Goal: Task Accomplishment & Management: Complete application form

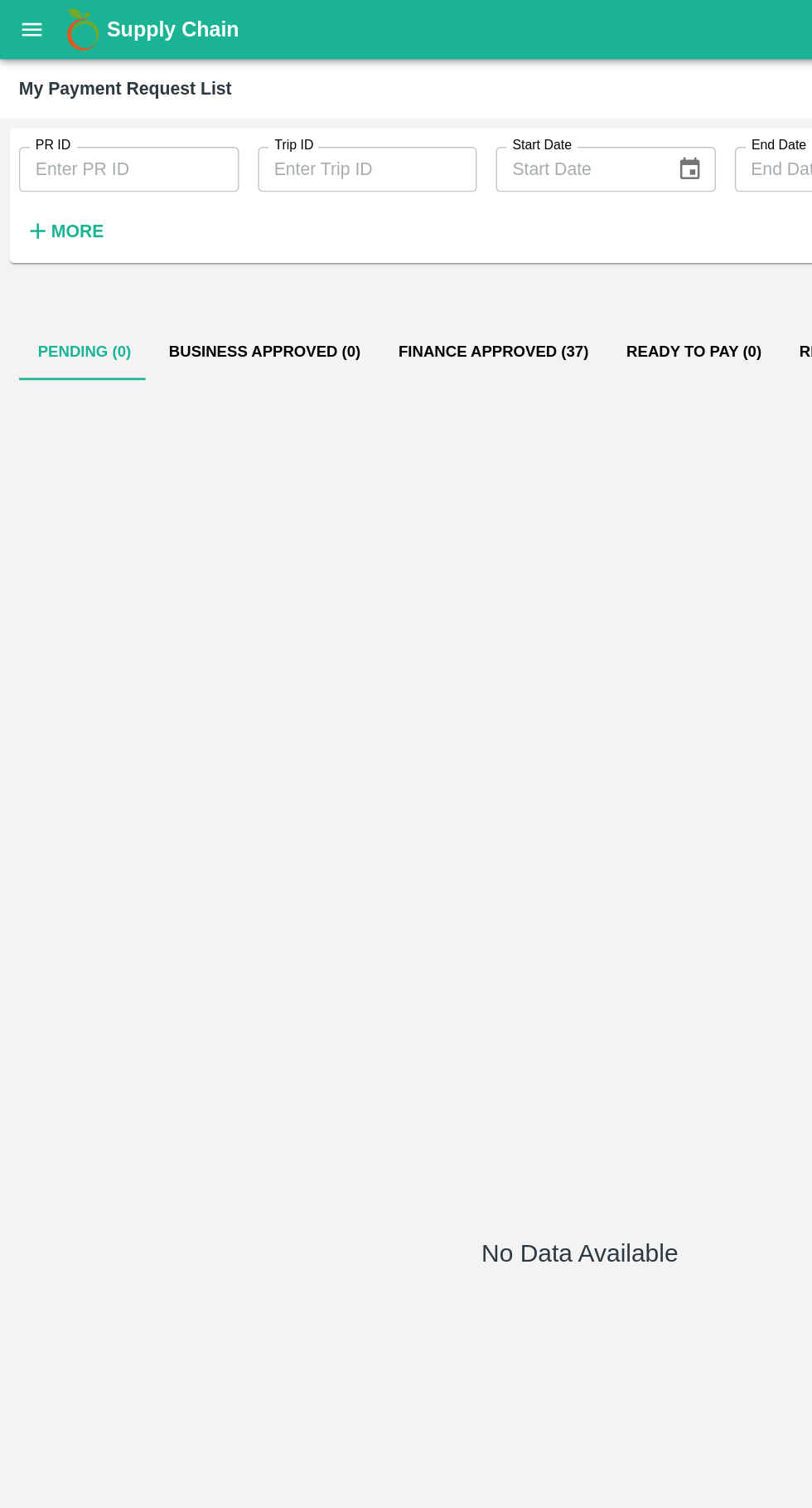
click at [23, 23] on icon "open drawer" at bounding box center [23, 21] width 18 height 18
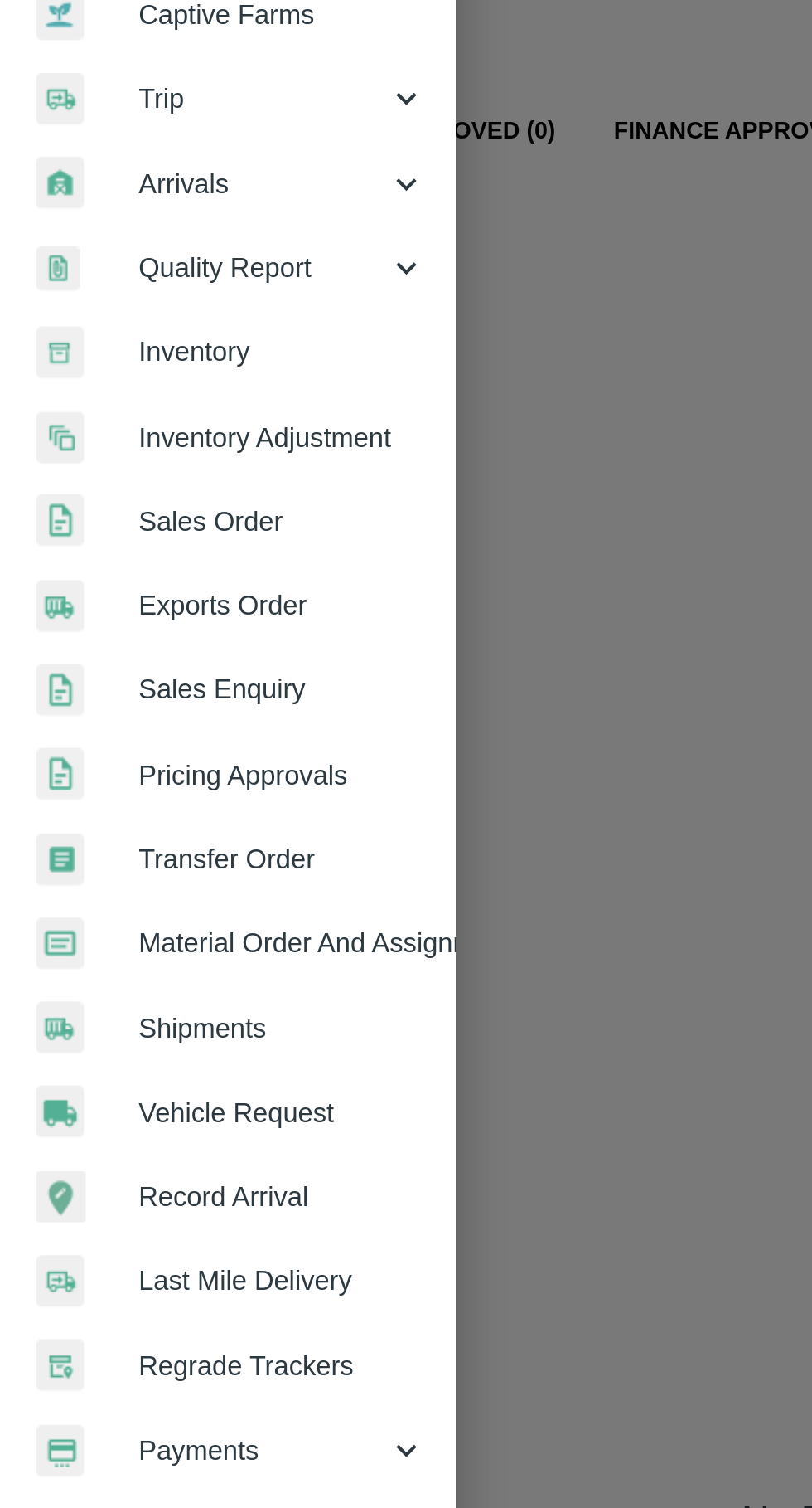
click at [151, 693] on span "Vehicle Request" at bounding box center [128, 692] width 131 height 18
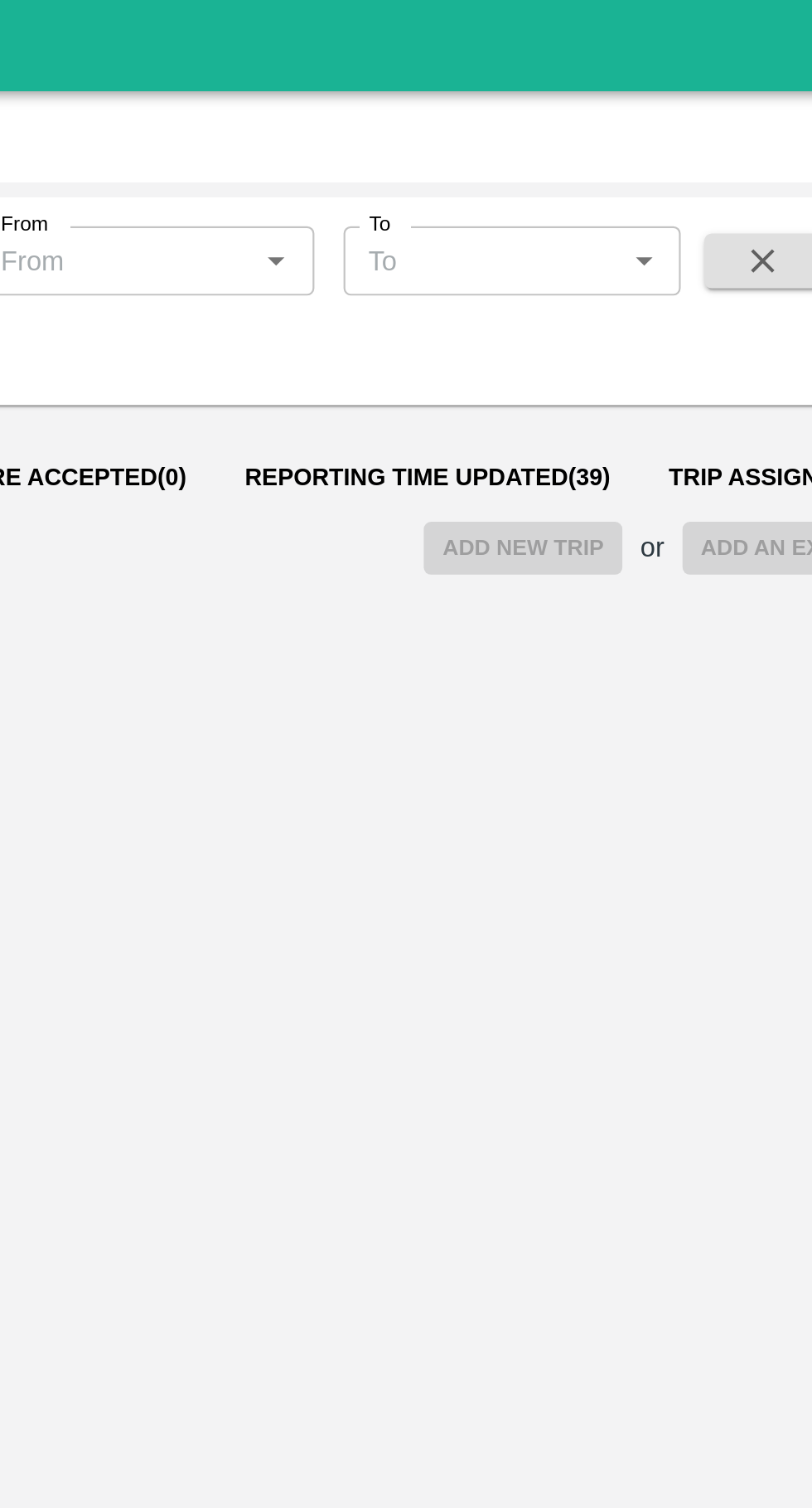
click at [510, 218] on span "Reporting Time Updated ( 39 )" at bounding box center [553, 217] width 167 height 13
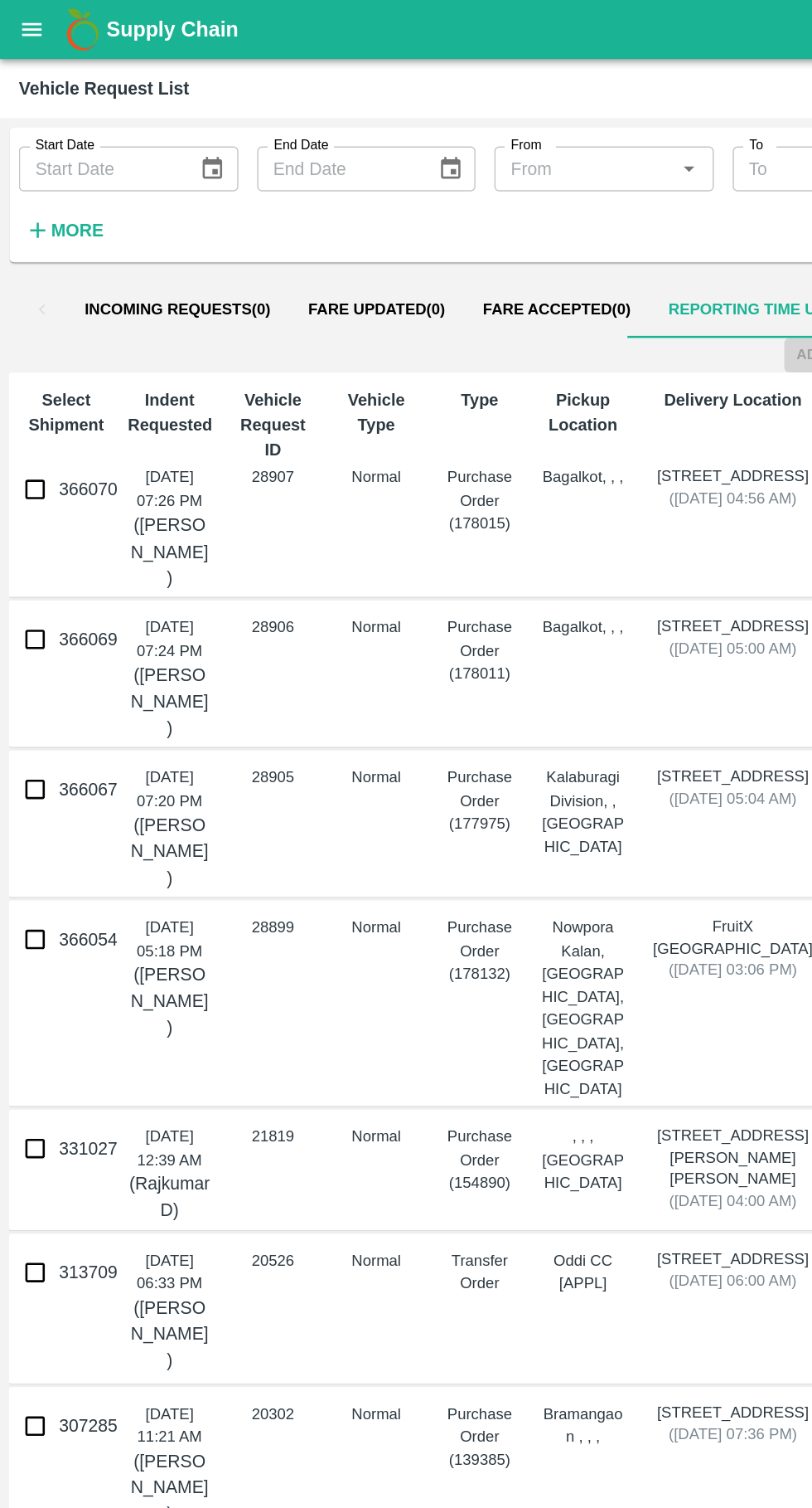
click at [34, 570] on input "366067" at bounding box center [25, 554] width 33 height 33
checkbox input "true"
click at [29, 465] on input "366069" at bounding box center [25, 448] width 33 height 33
checkbox input "true"
click at [23, 352] on input "366070" at bounding box center [25, 343] width 33 height 33
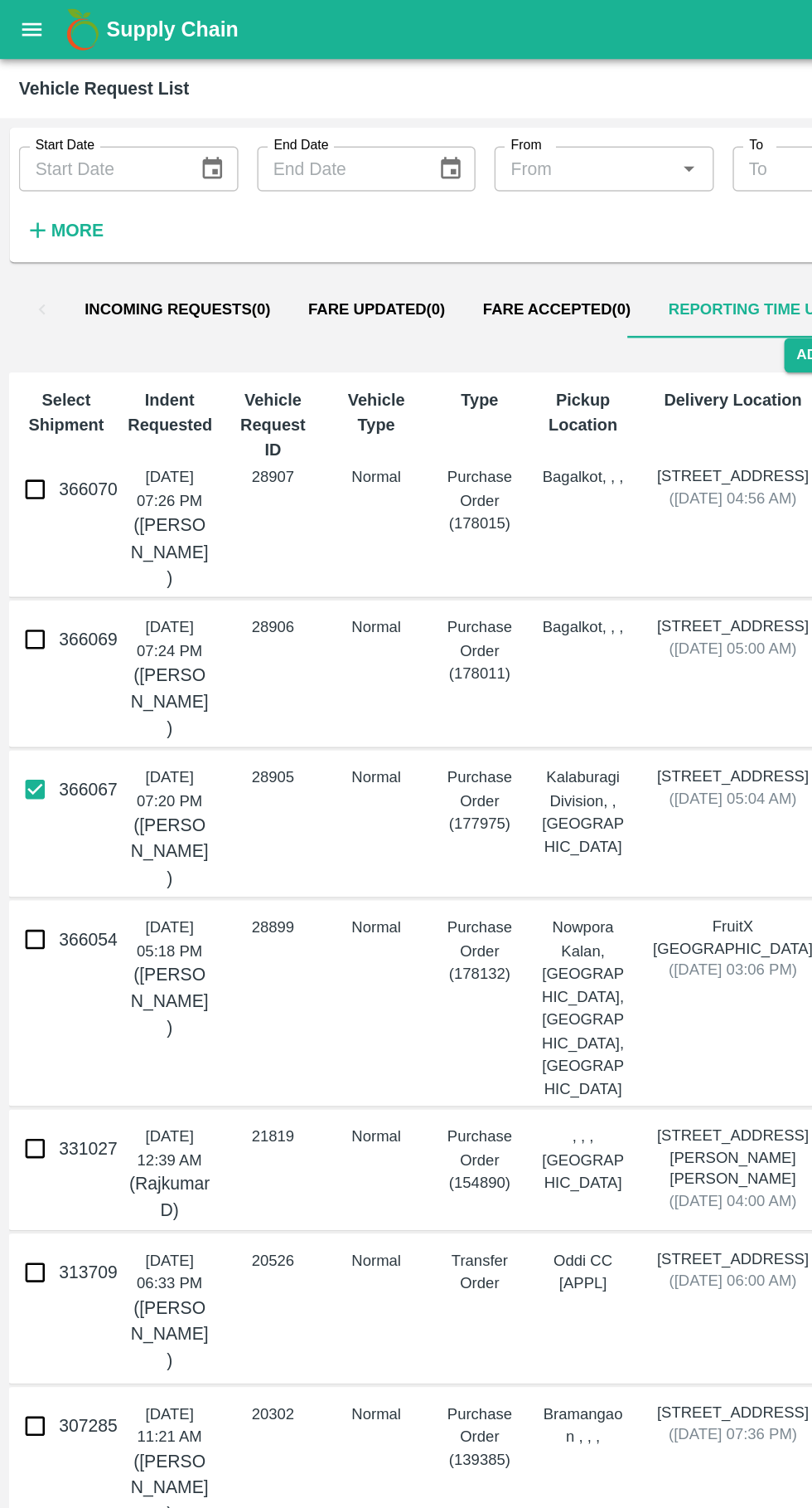
checkbox input "true"
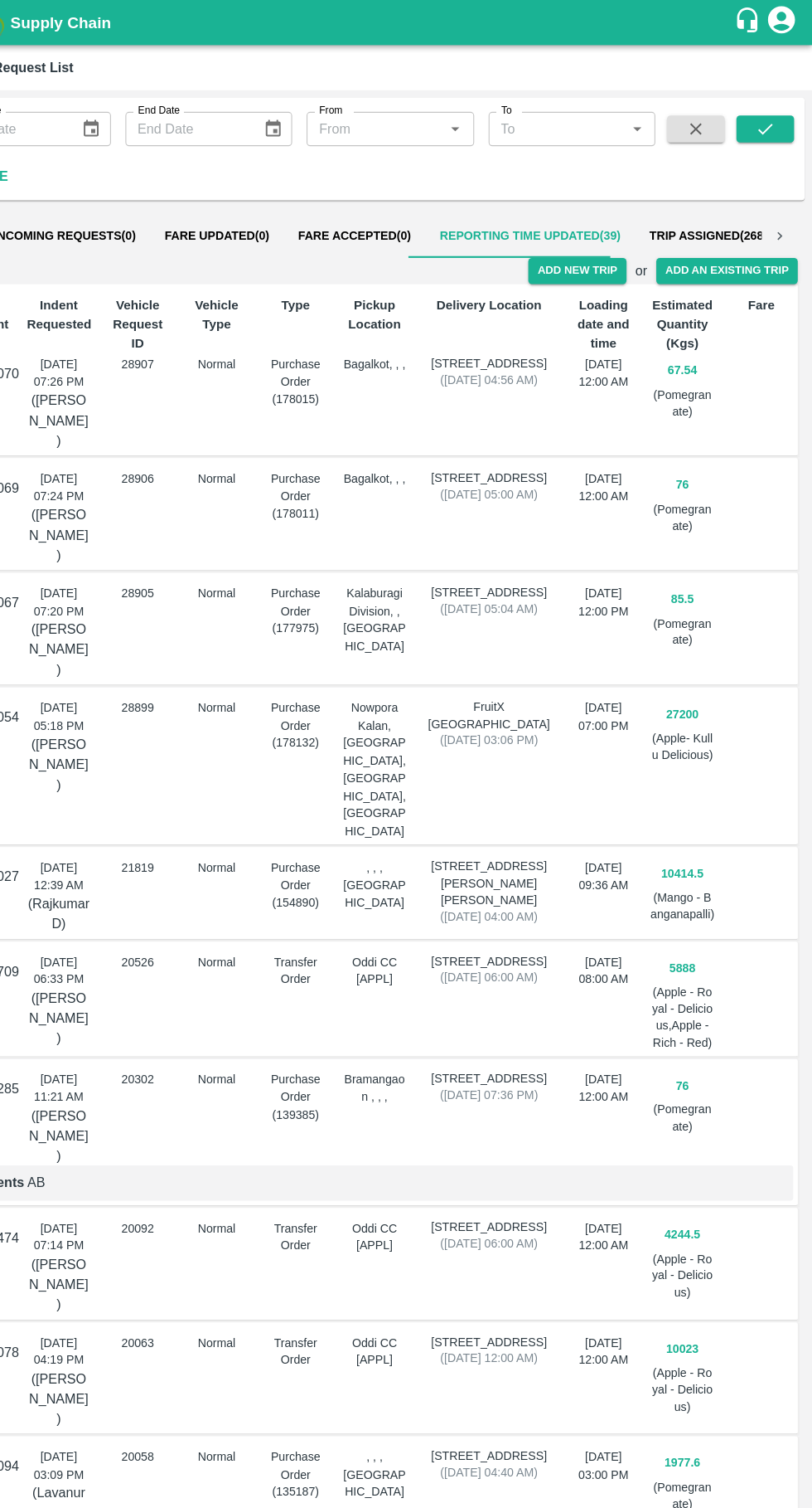
click at [621, 255] on button "Add New Trip" at bounding box center [596, 249] width 89 height 24
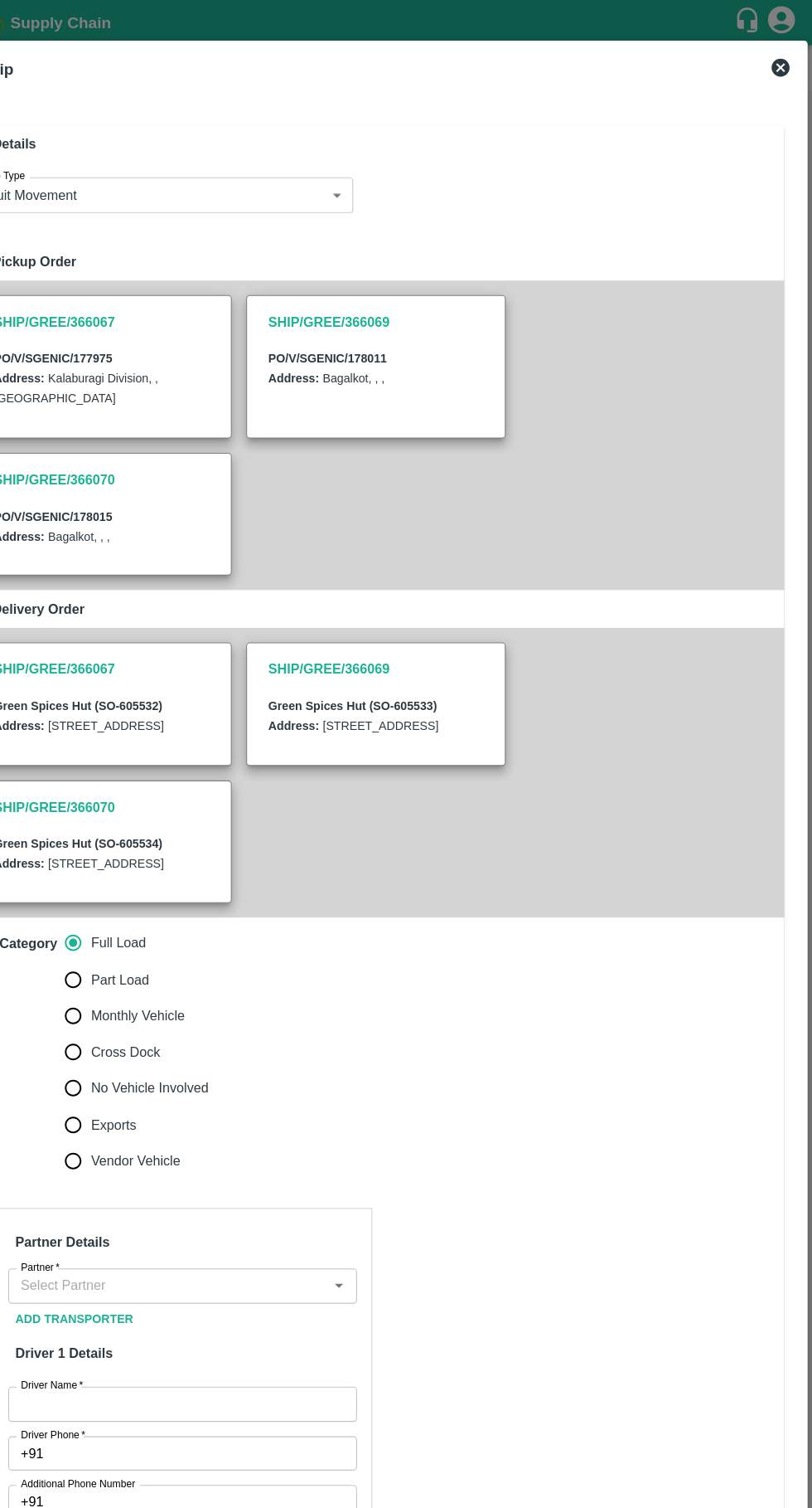
type input "85.5"
type input "Normal"
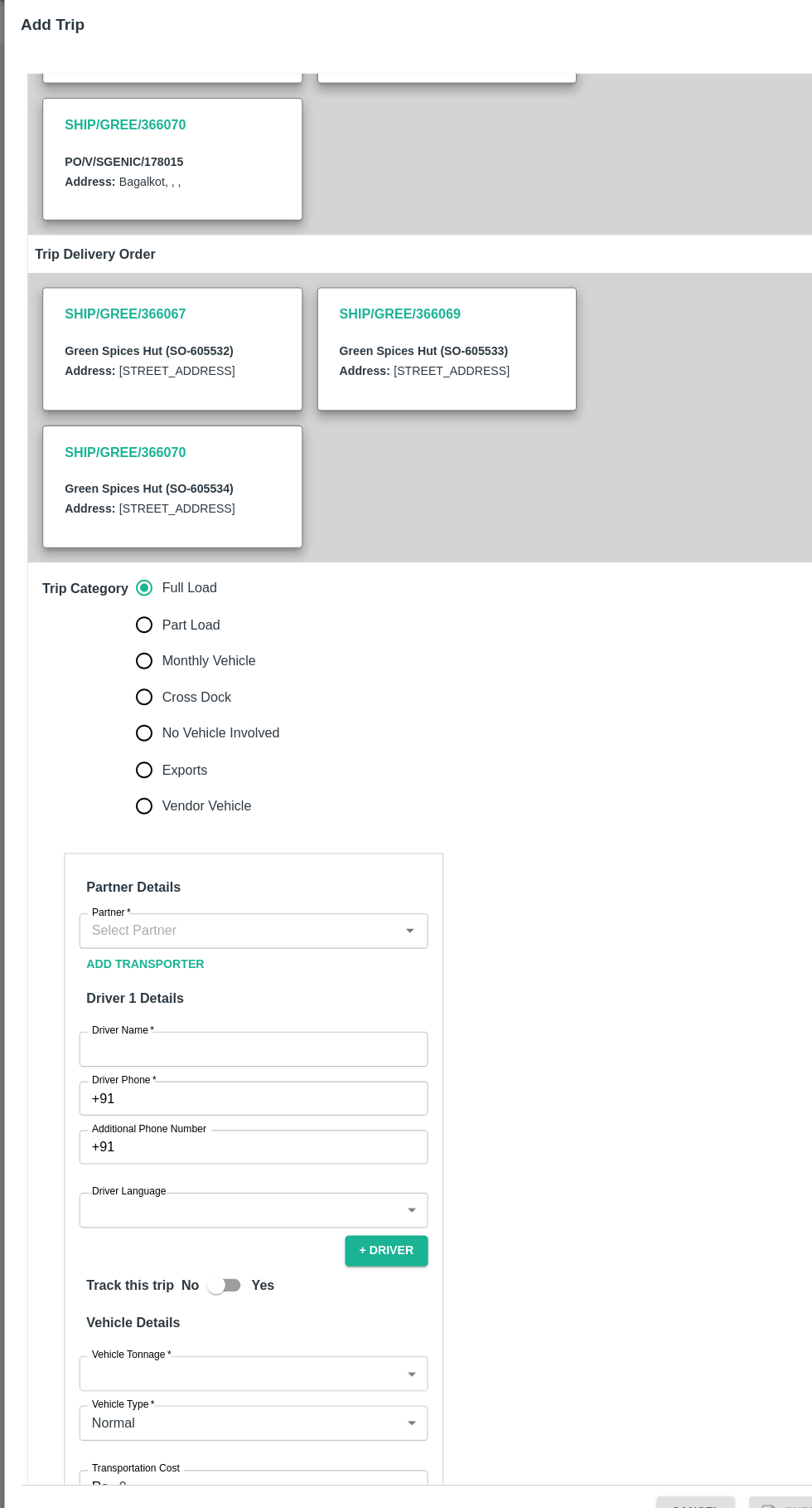
scroll to position [342, 0]
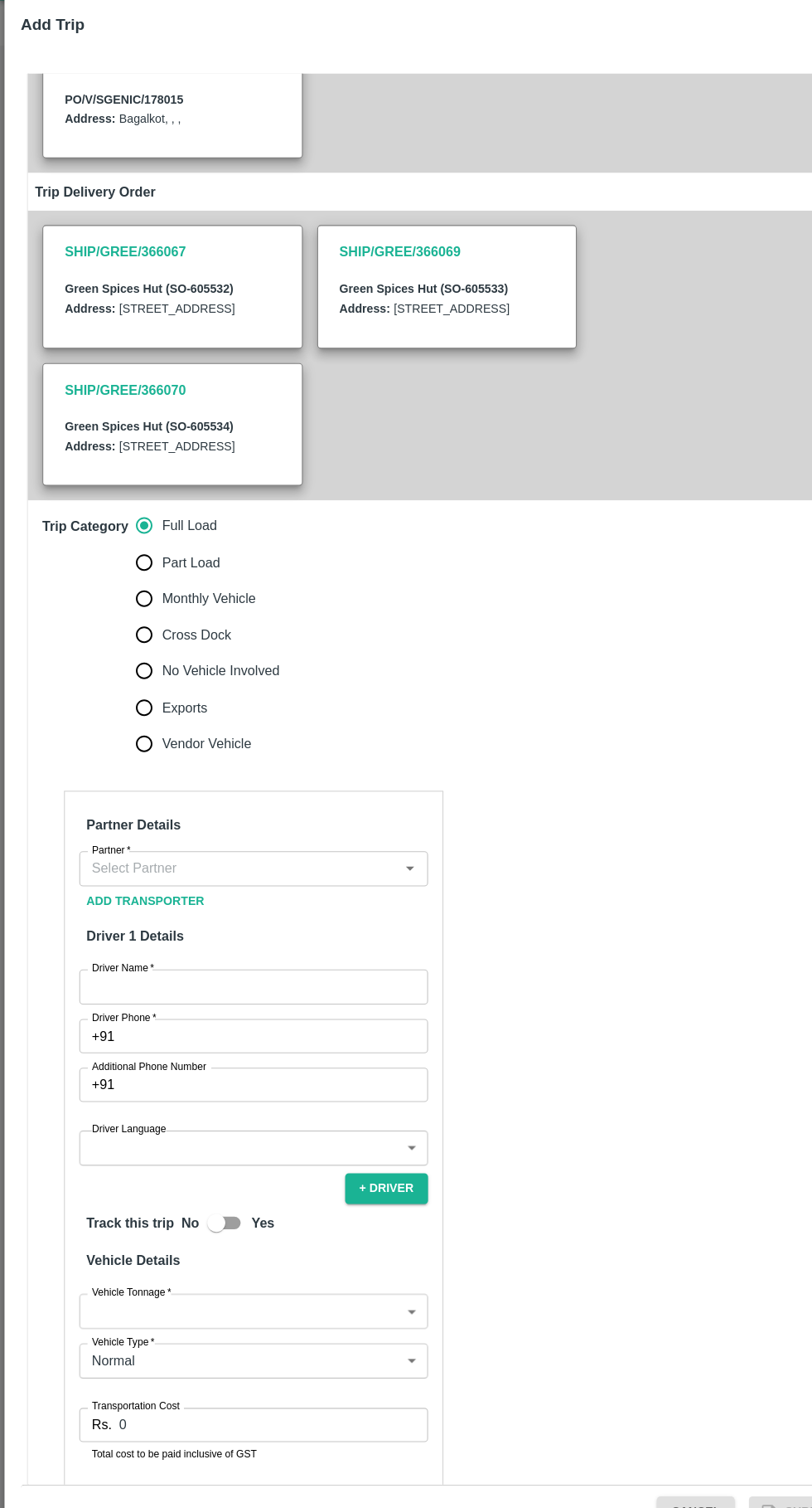
click at [295, 850] on input "Partner   *" at bounding box center [219, 839] width 284 height 22
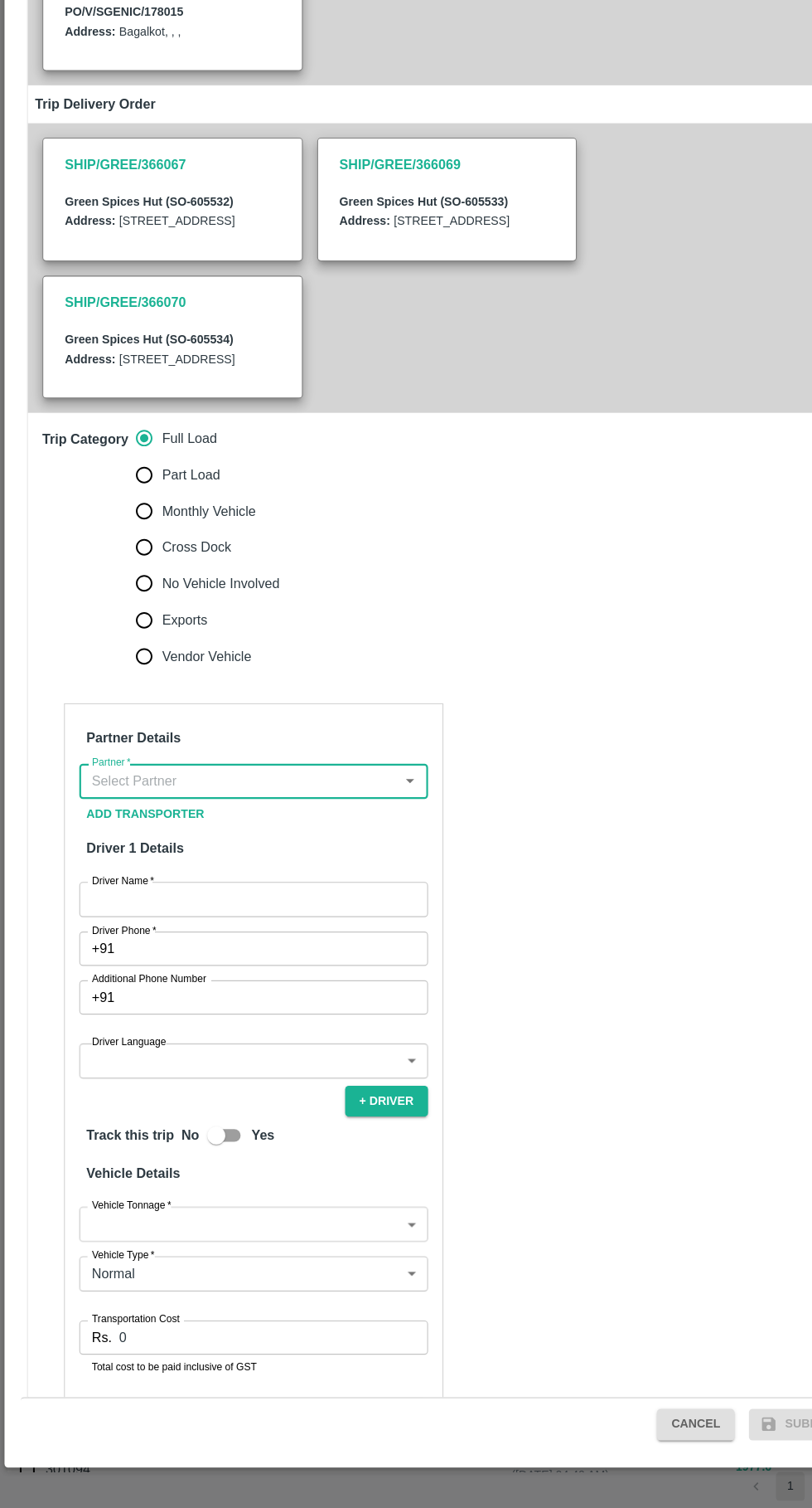
scroll to position [0, 0]
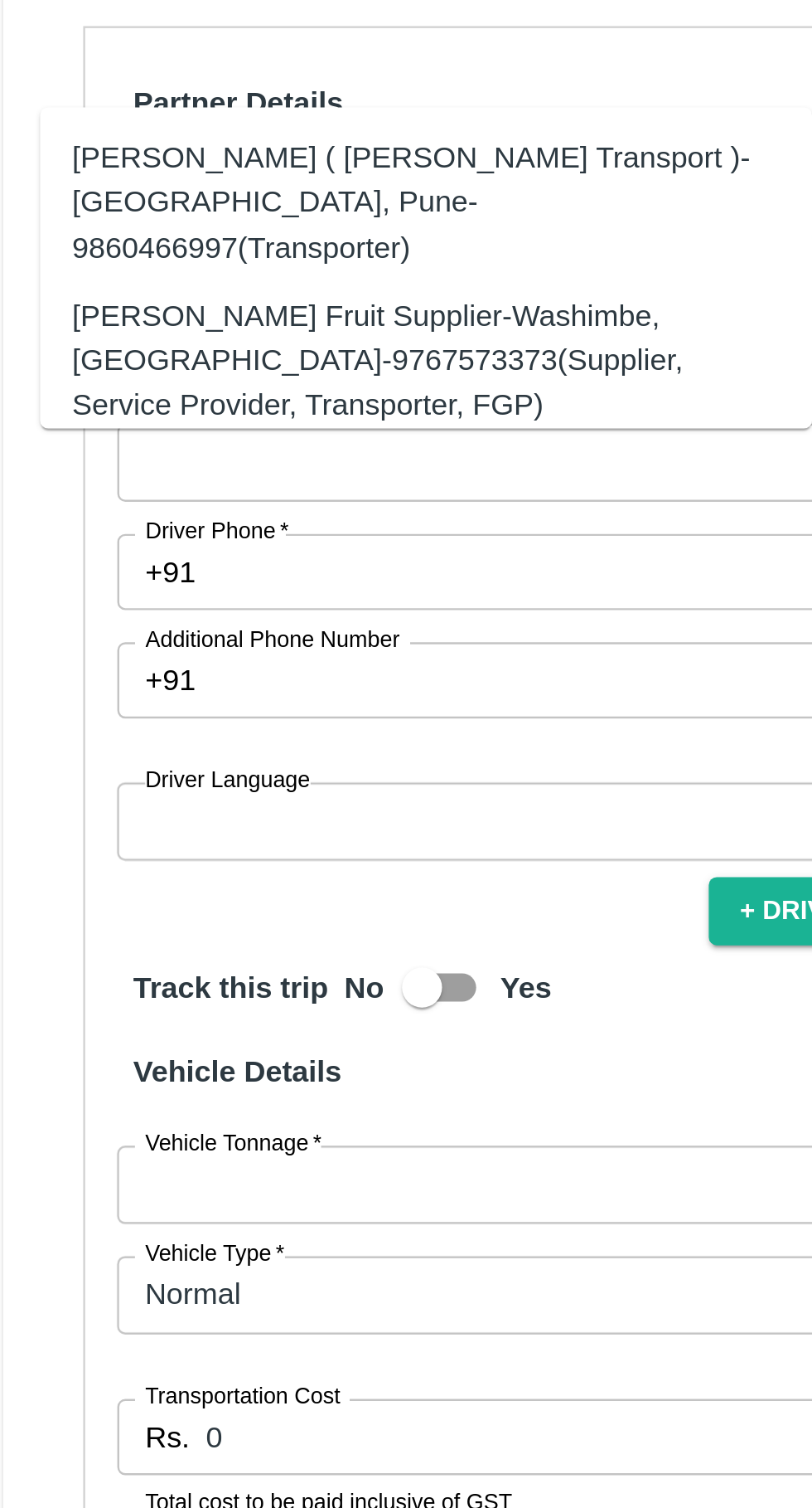
click at [266, 849] on div "[PERSON_NAME] ( [PERSON_NAME] Transport )-[GEOGRAPHIC_DATA], Pune-9860466997(Tr…" at bounding box center [201, 841] width 293 height 56
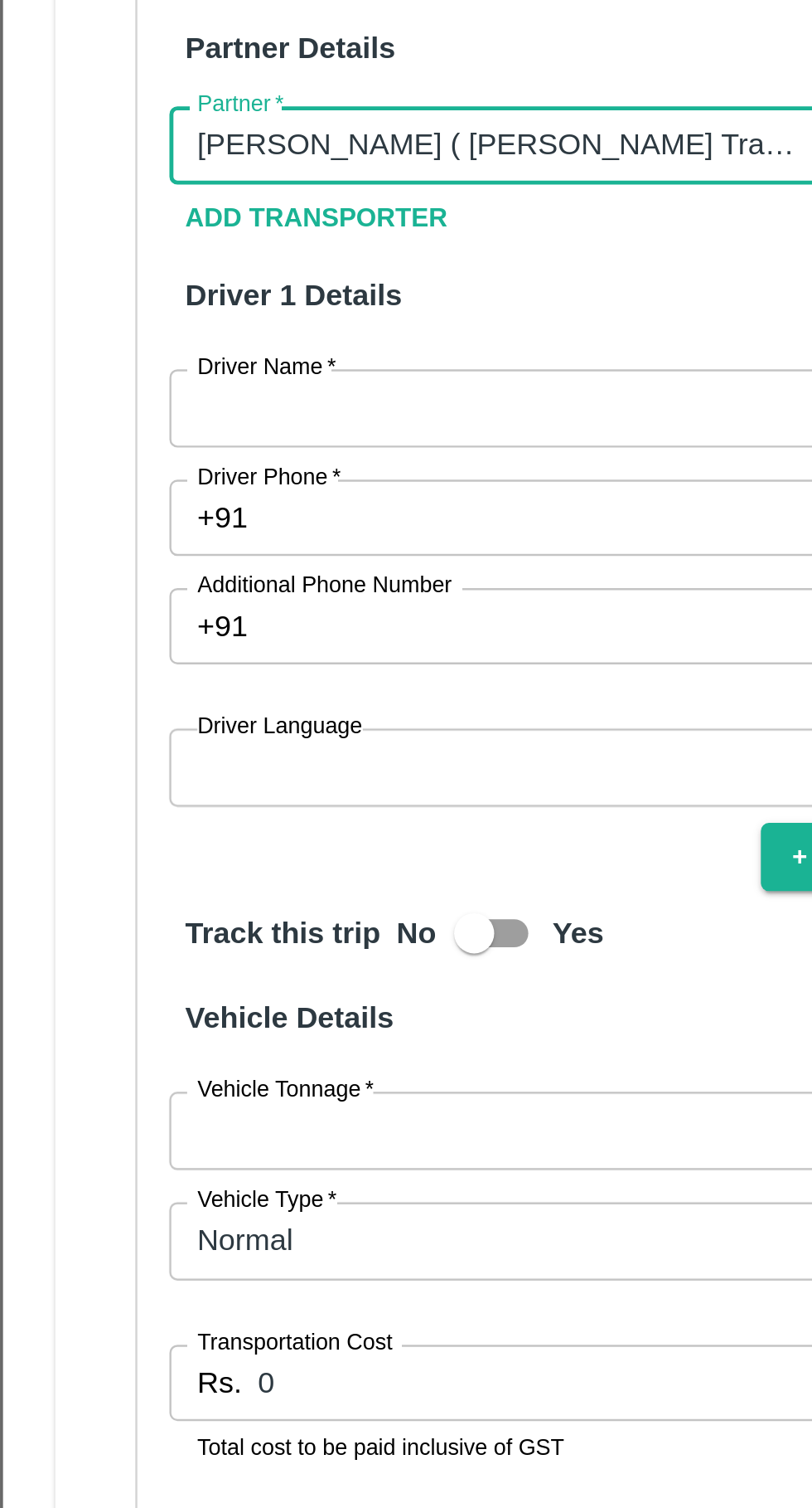
type input "[PERSON_NAME] ( [PERSON_NAME] Transport )-[GEOGRAPHIC_DATA], Pune-9860466997(Tr…"
click at [233, 964] on input "Driver Name   *" at bounding box center [233, 948] width 320 height 32
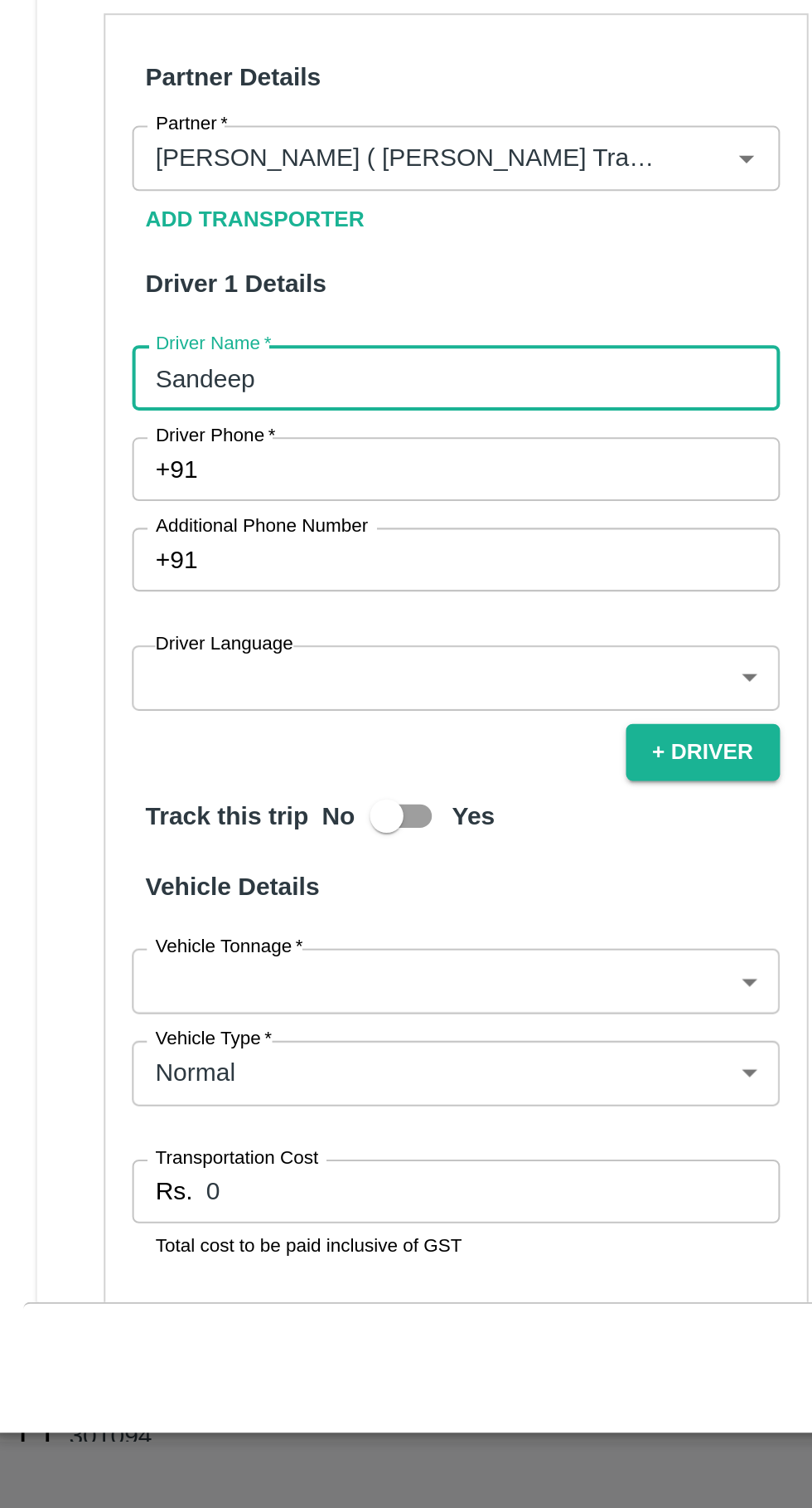
type input "Sandeep"
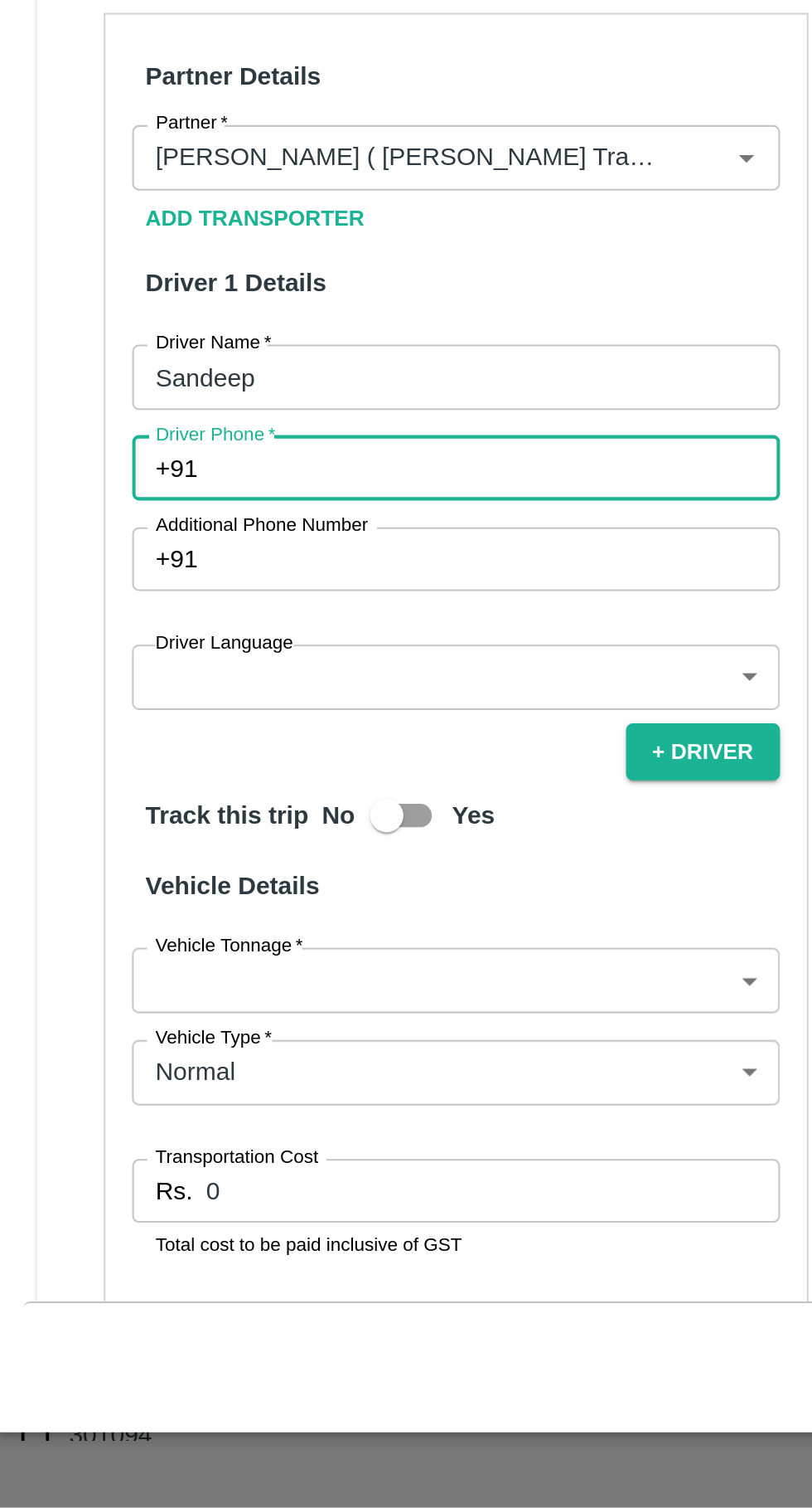
paste input "8380063001"
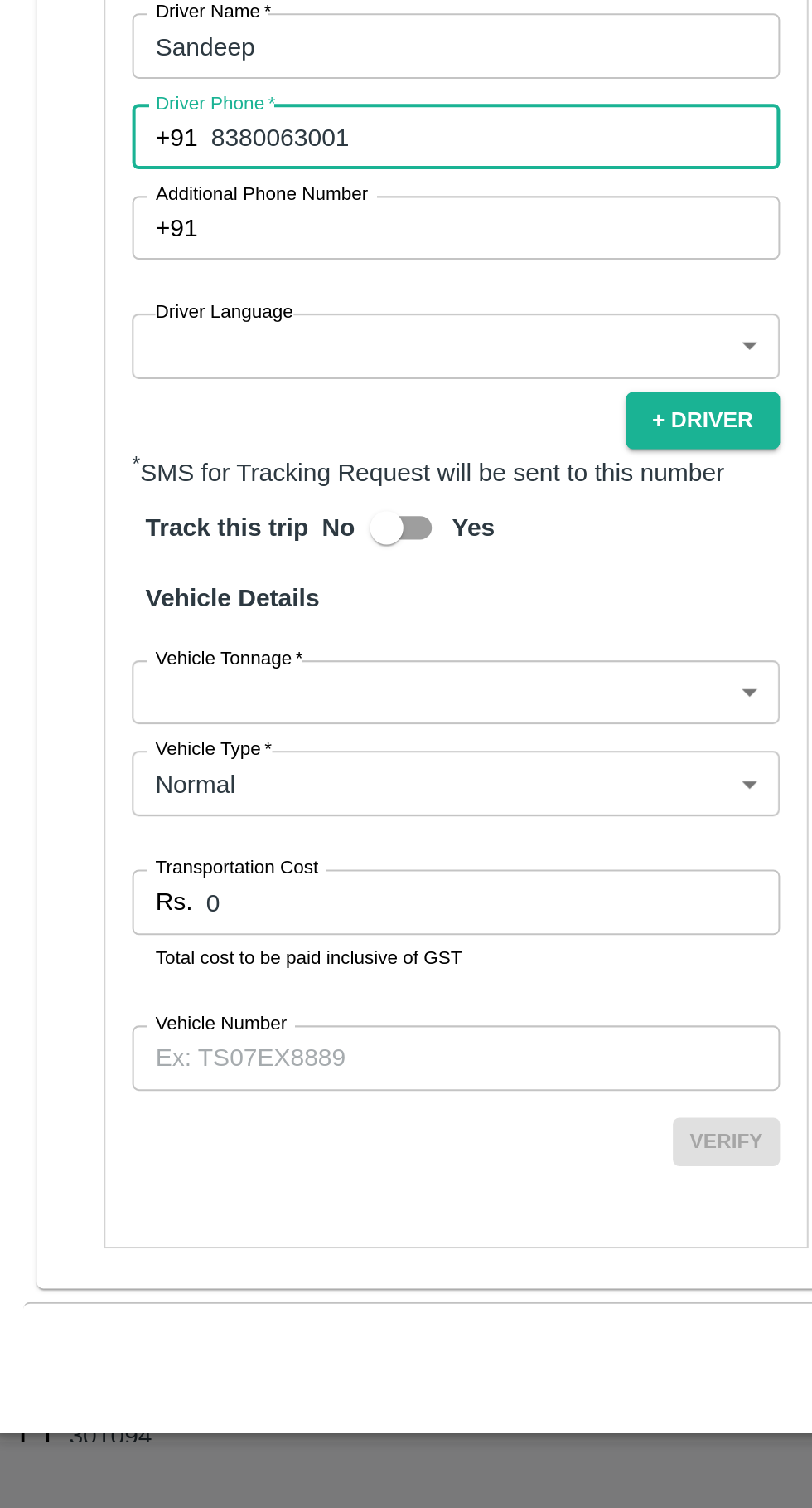
scroll to position [567, 0]
type input "8380063001"
click at [275, 979] on body "Supply Chain Vehicle Request List Start Date Start Date End Date End Date From …" at bounding box center [406, 754] width 812 height 1508
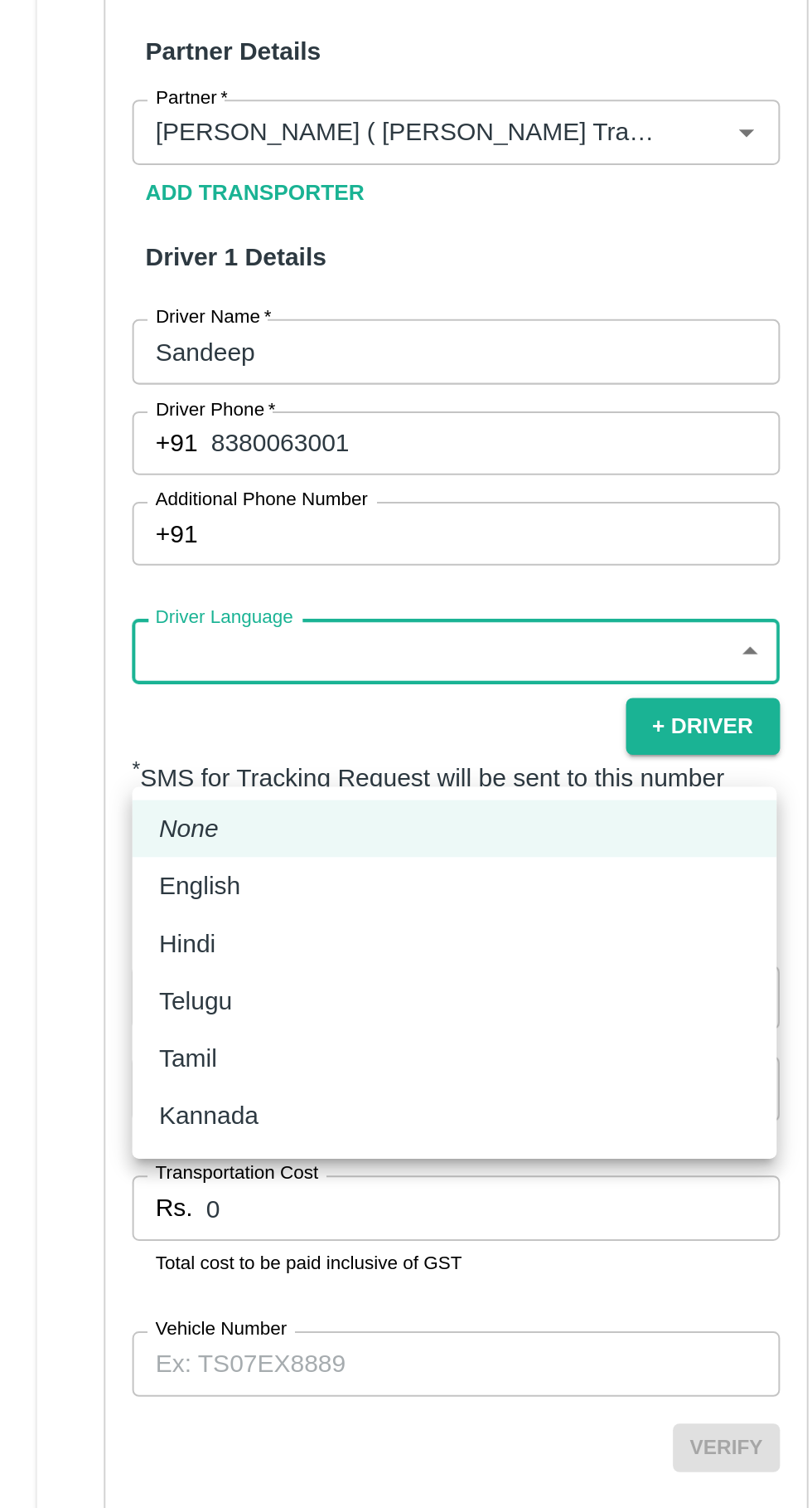
click at [139, 1059] on li "English" at bounding box center [232, 1049] width 319 height 28
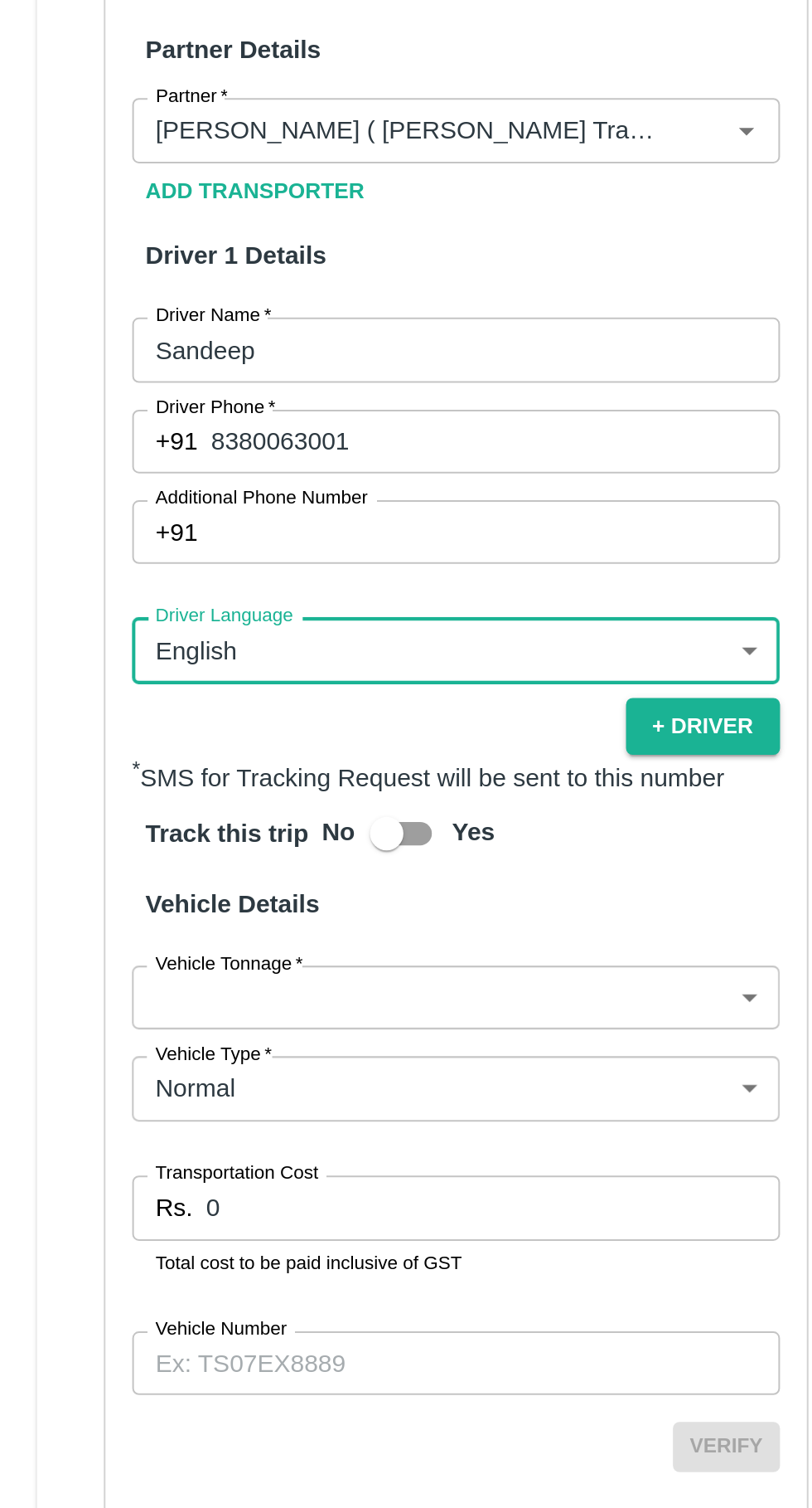
click at [227, 989] on body "Supply Chain Vehicle Request List Start Date Start Date End Date End Date From …" at bounding box center [406, 754] width 812 height 1508
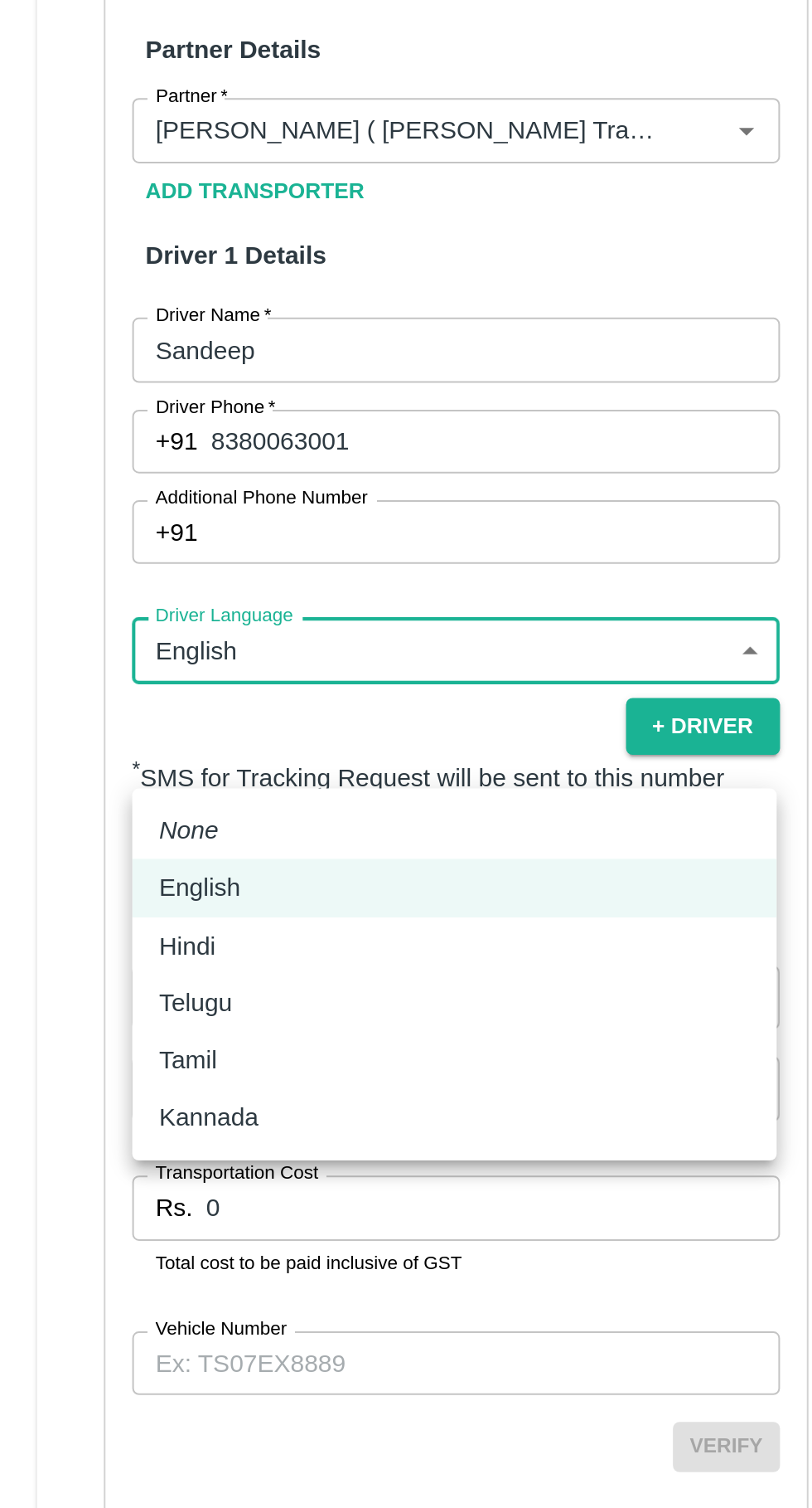
click at [143, 1072] on div "Hindi" at bounding box center [232, 1078] width 293 height 18
type input "hi"
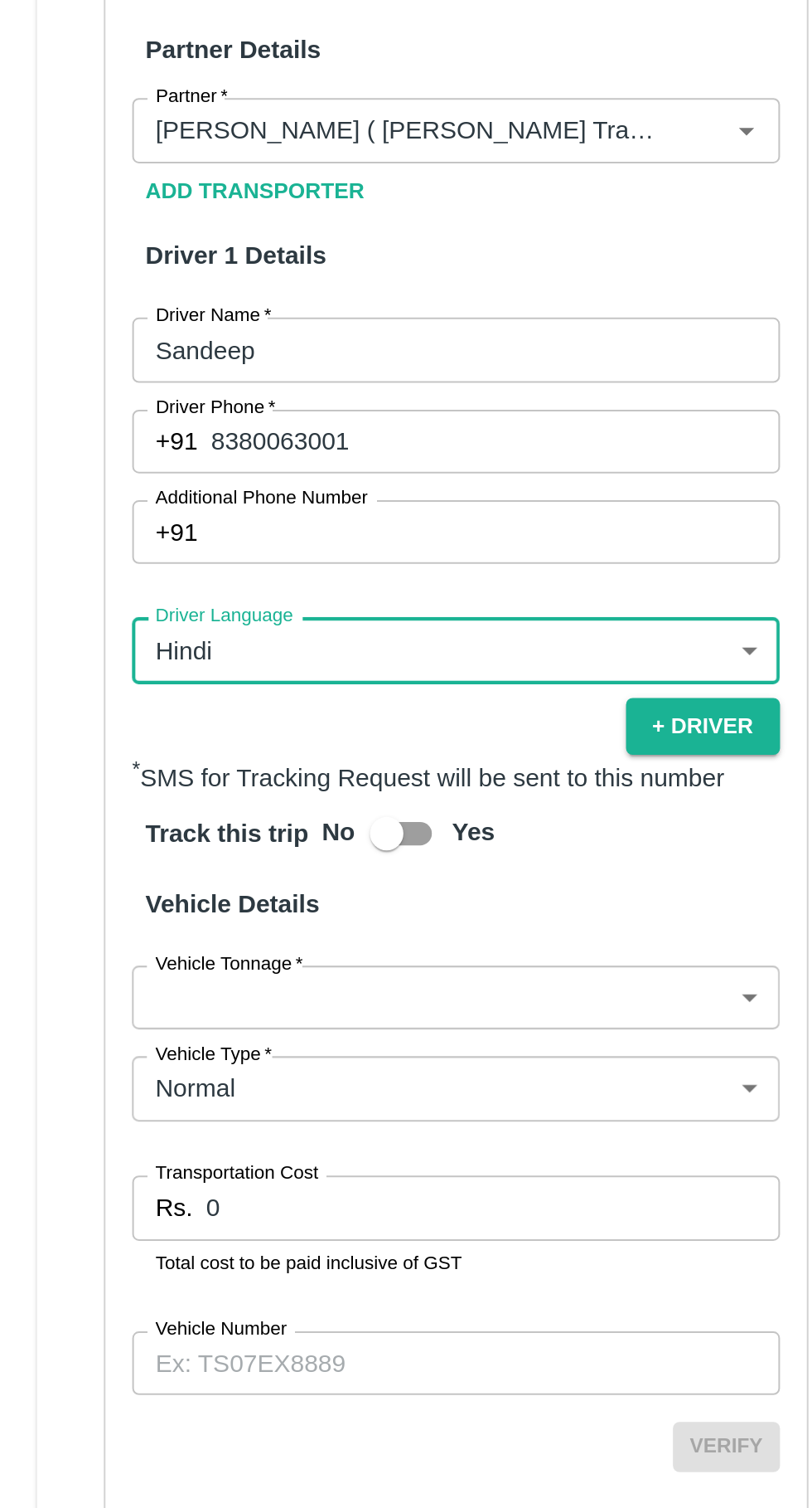
scroll to position [618, 0]
click at [367, 1106] on body "Supply Chain Vehicle Request List Start Date Start Date End Date End Date From …" at bounding box center [406, 754] width 812 height 1508
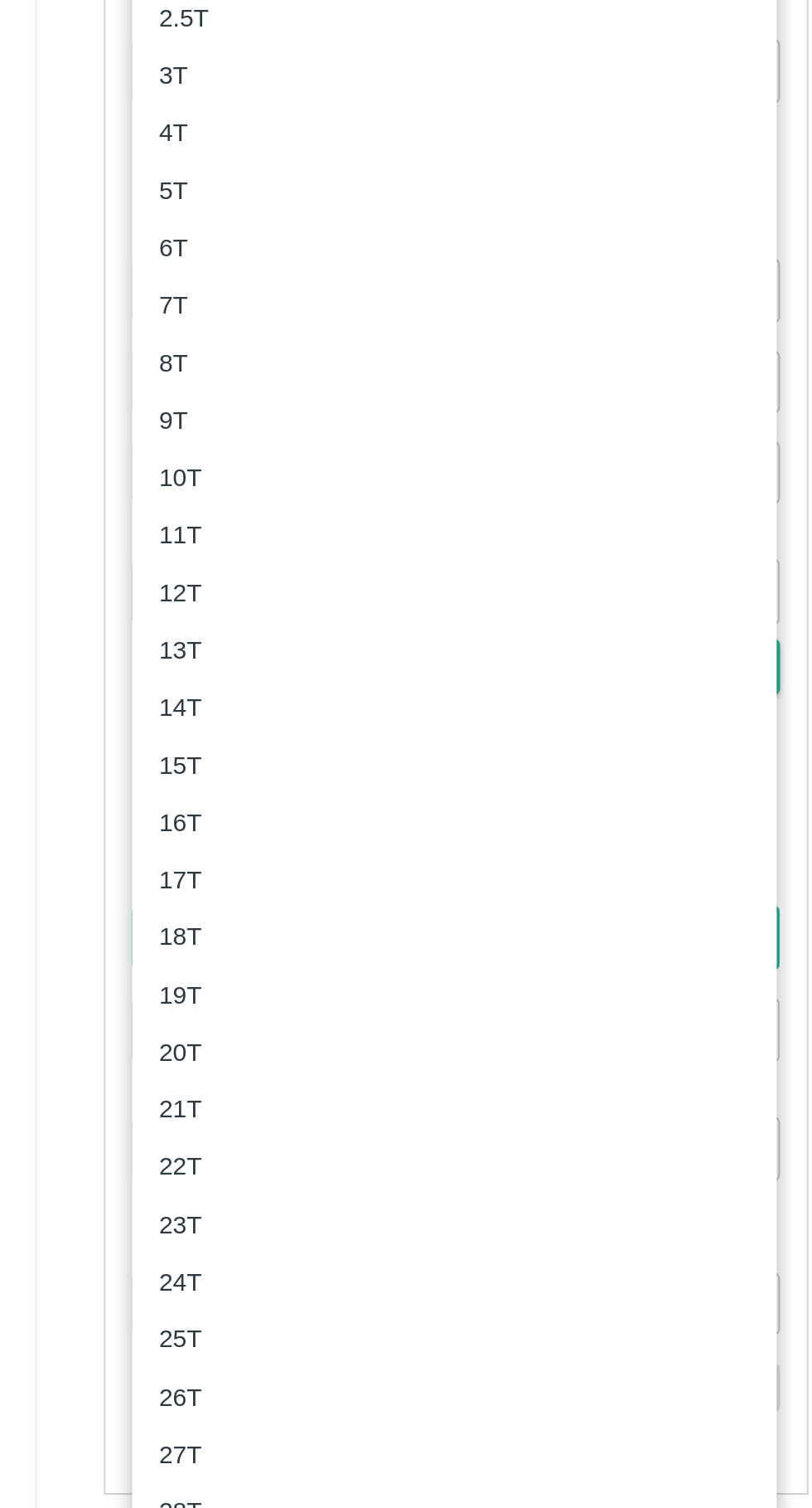
click at [137, 822] on div "8T" at bounding box center [232, 819] width 293 height 18
type input "8000"
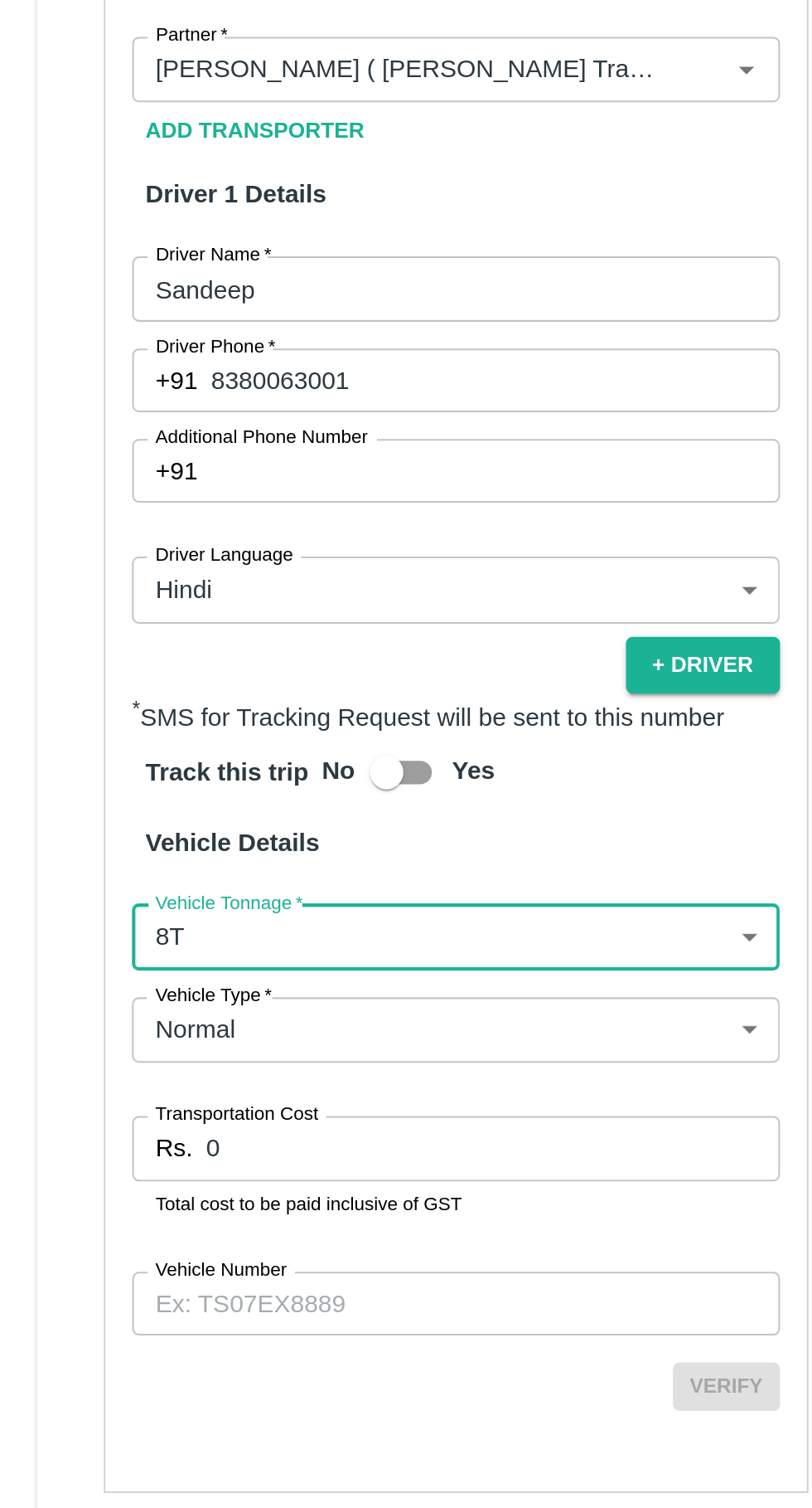
click at [219, 1209] on input "0" at bounding box center [251, 1207] width 285 height 32
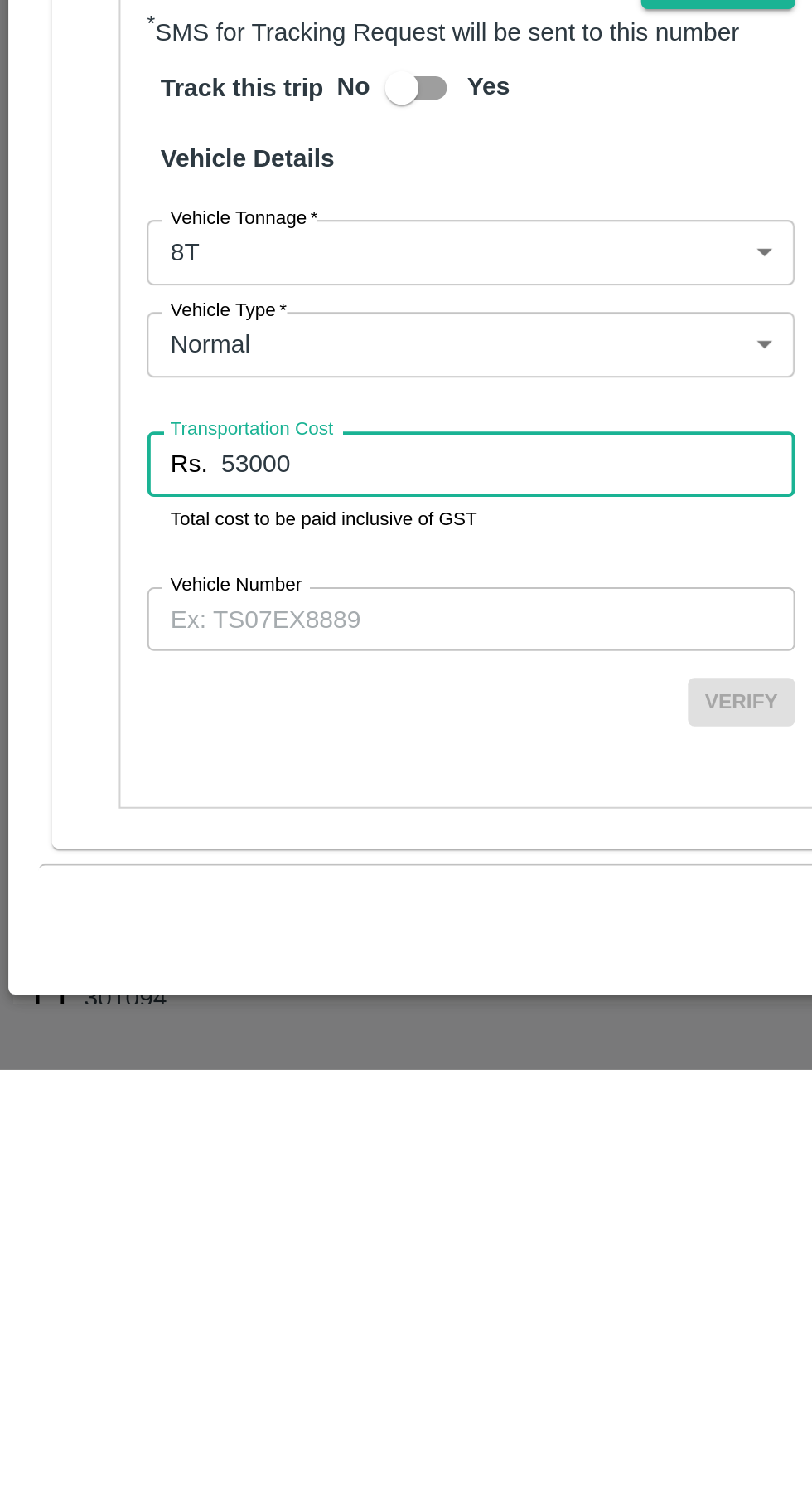
type input "53000"
click at [126, 1281] on input "Vehicle Number" at bounding box center [233, 1285] width 320 height 32
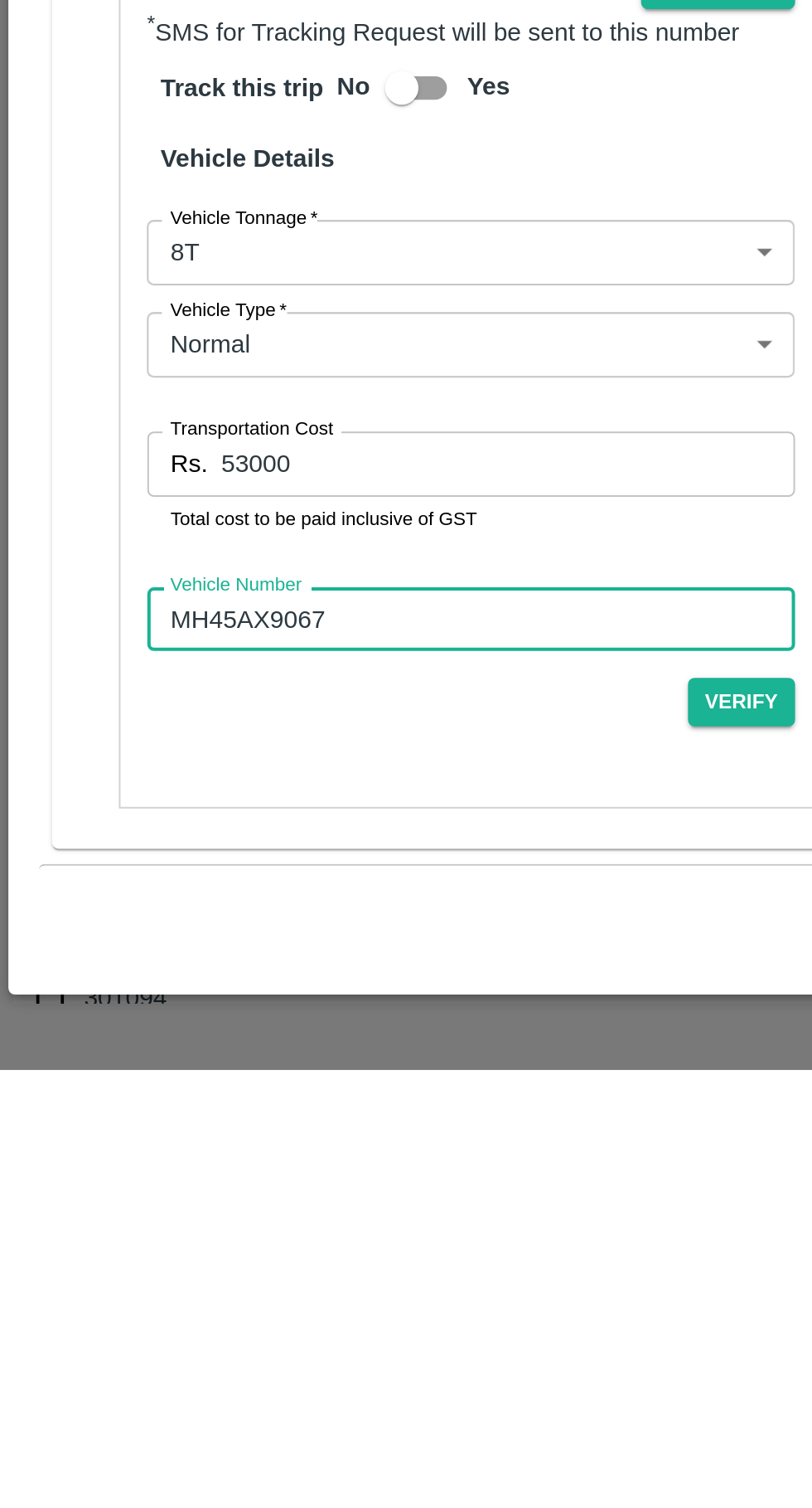
type input "MH45AX9067"
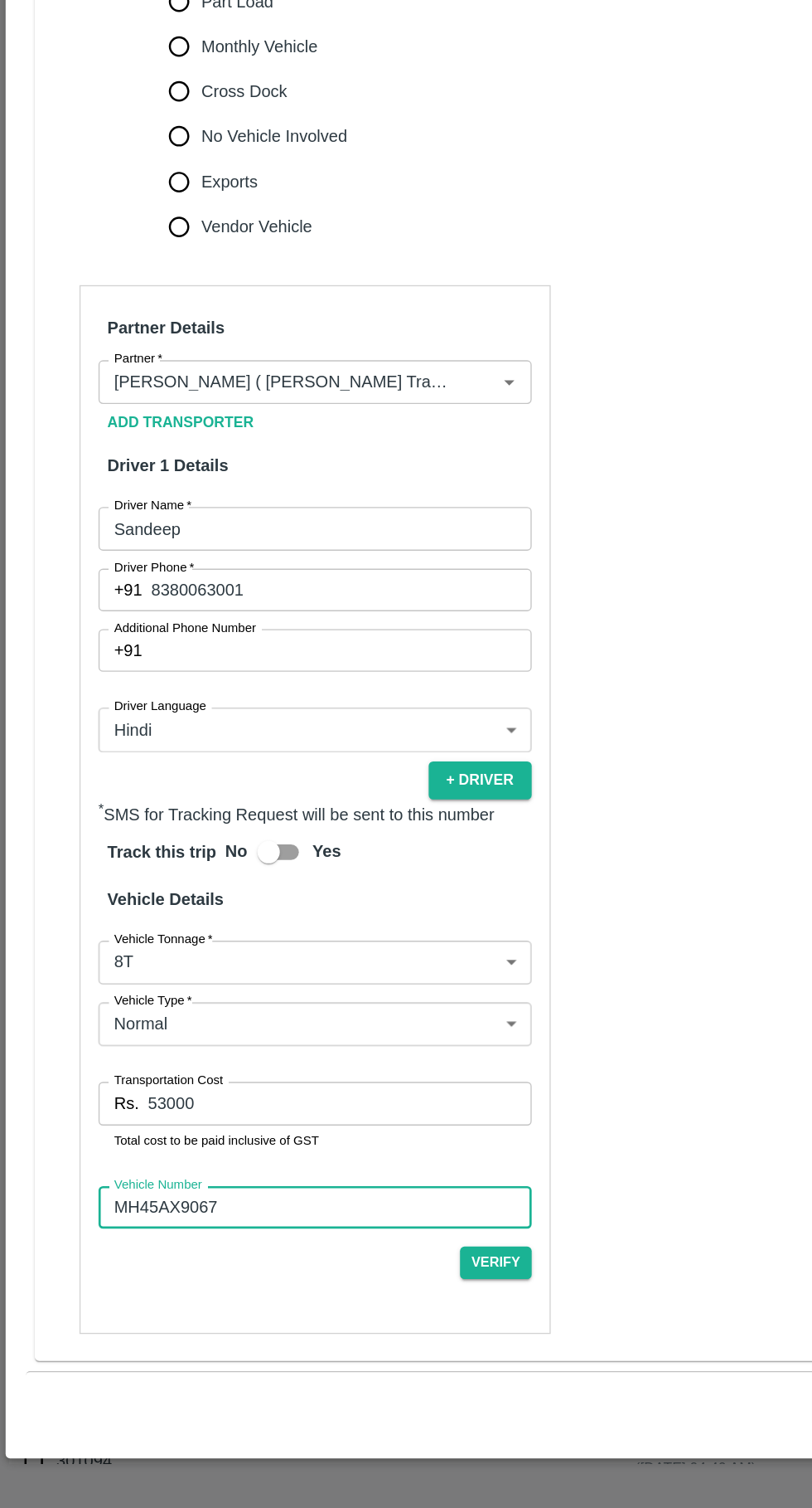
scroll to position [617, 0]
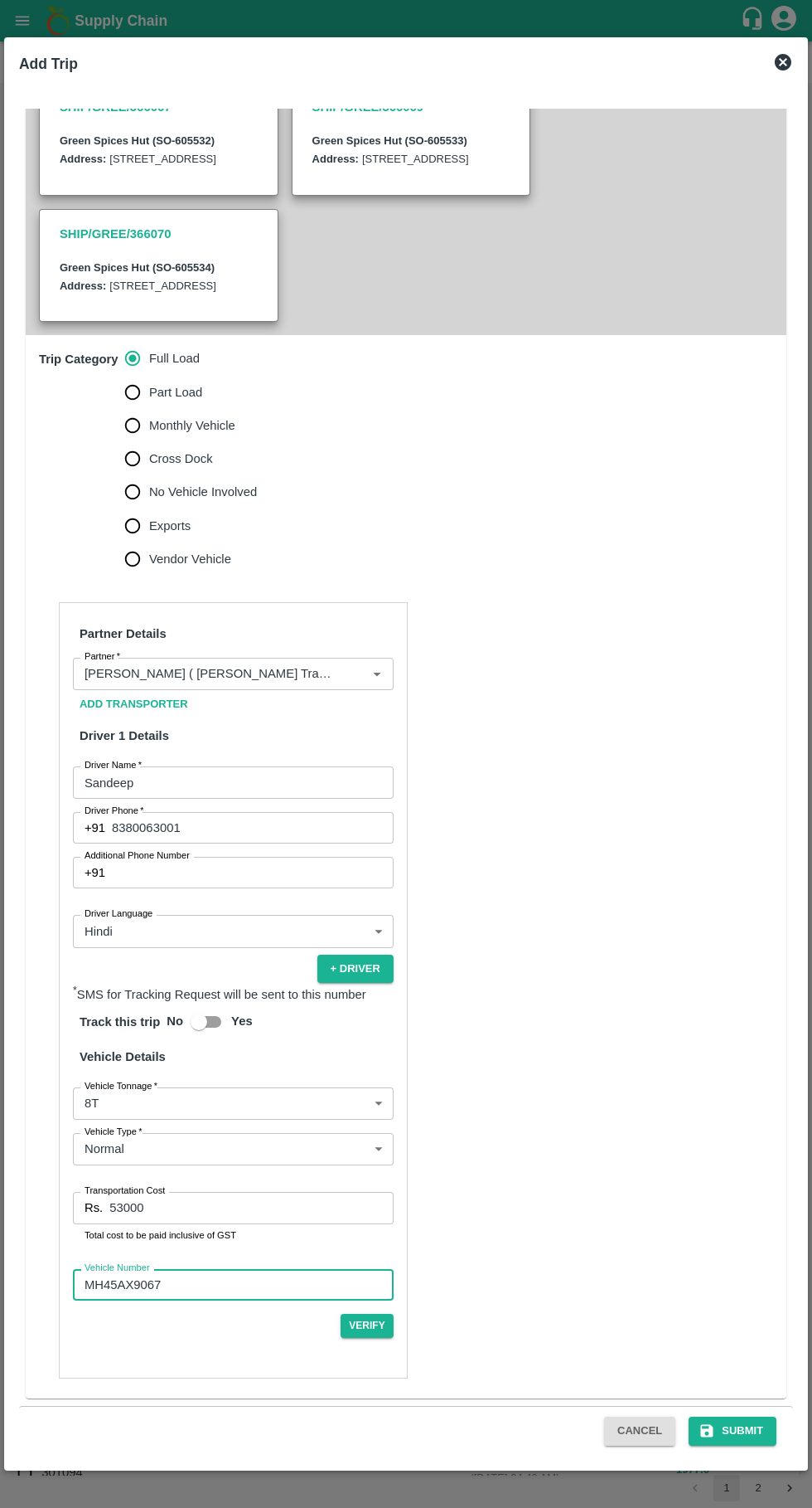
click at [735, 1433] on button "Submit" at bounding box center [732, 1431] width 88 height 29
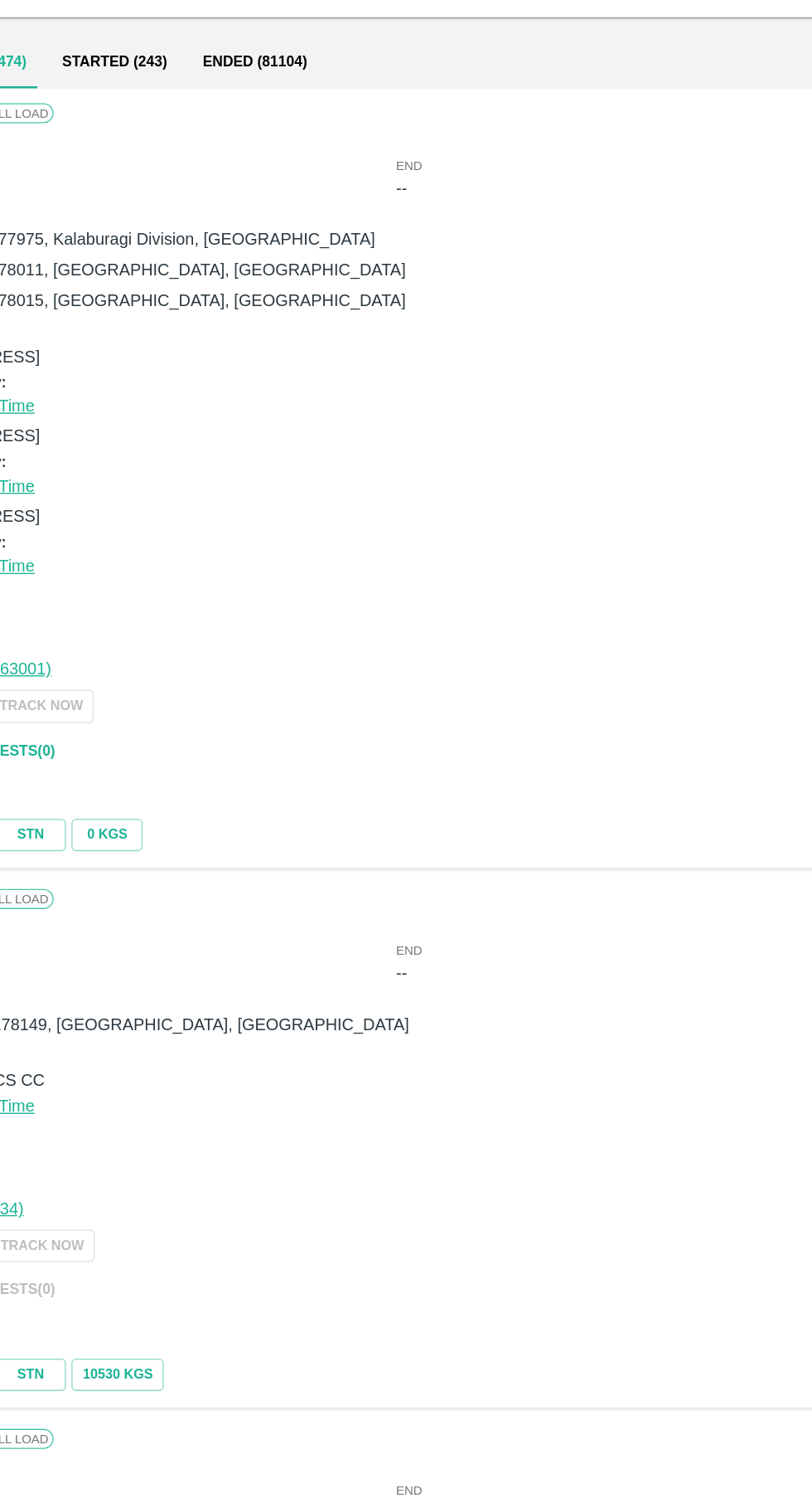
scroll to position [1, 0]
